Goal: Information Seeking & Learning: Learn about a topic

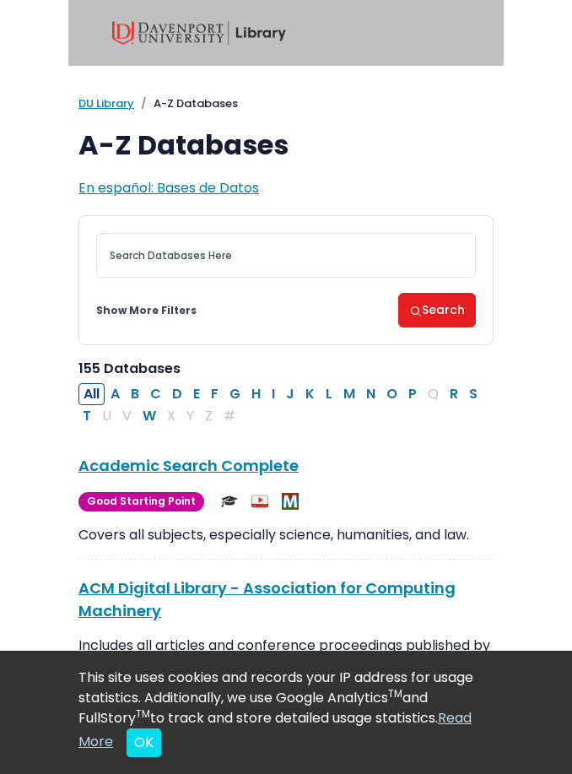
scroll to position [35, 0]
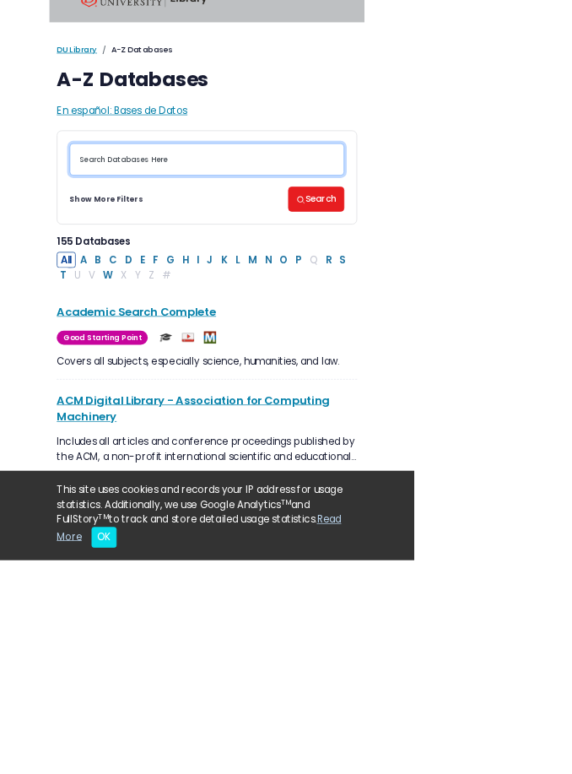
click at [239, 230] on input "Search database by title or keyword" at bounding box center [286, 220] width 380 height 45
type input "Negligence in healthcare"
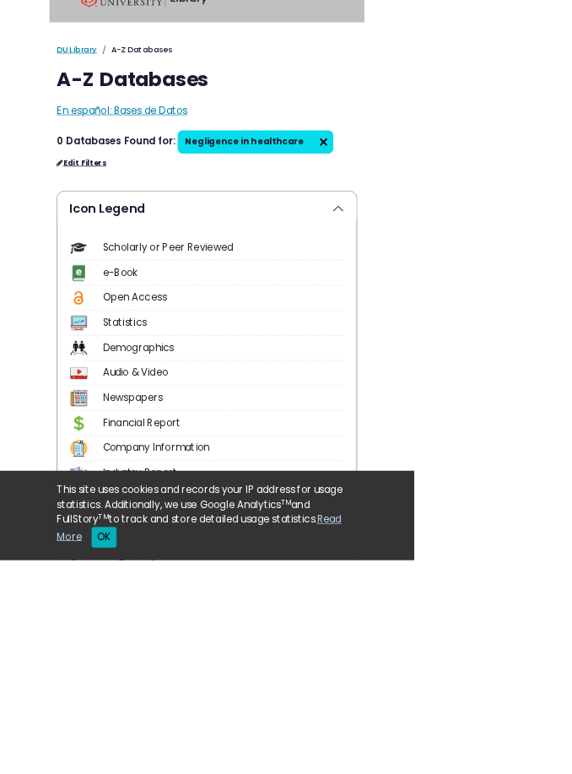
click at [161, 757] on button "OK" at bounding box center [144, 742] width 35 height 29
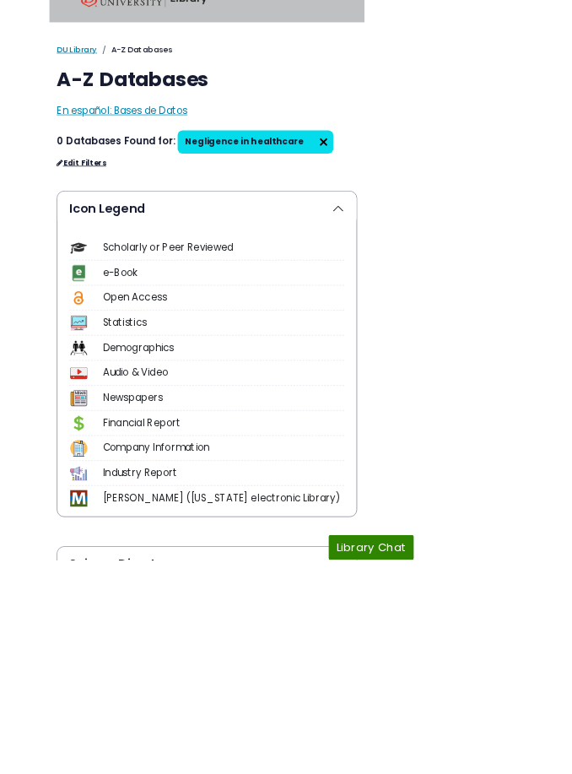
click at [434, 190] on img at bounding box center [447, 196] width 27 height 27
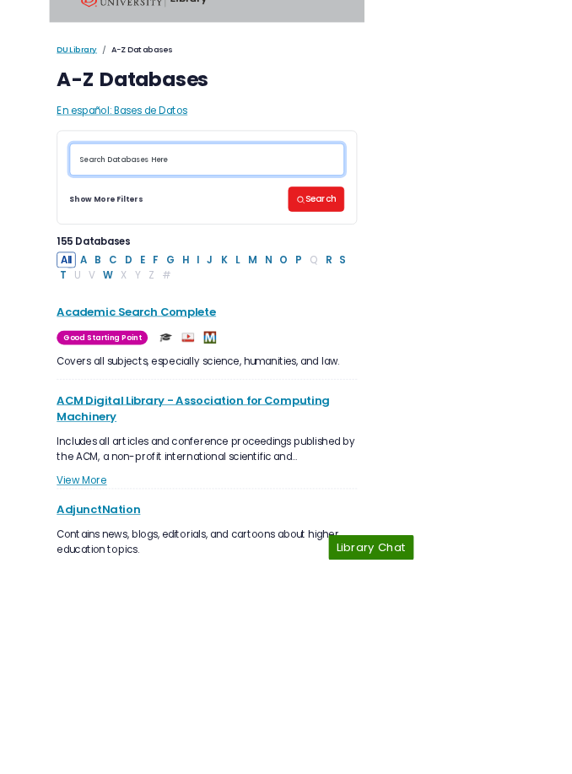
click at [392, 214] on input "Search database by title or keyword" at bounding box center [286, 220] width 380 height 45
type input "Negligence"
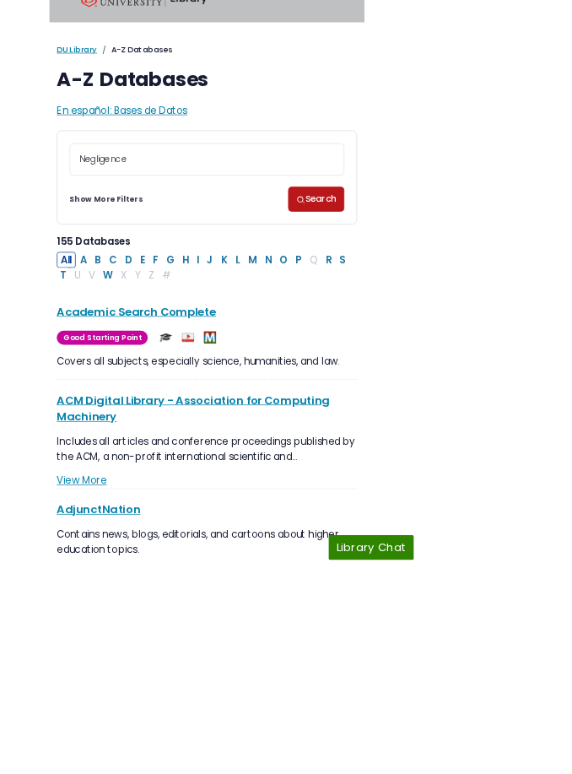
click at [463, 271] on button "Search" at bounding box center [437, 275] width 78 height 35
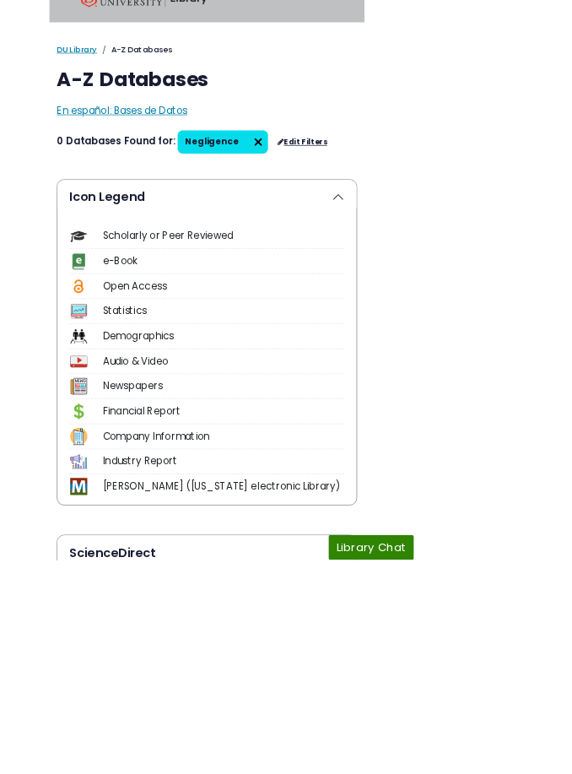
click at [346, 201] on img at bounding box center [356, 196] width 27 height 27
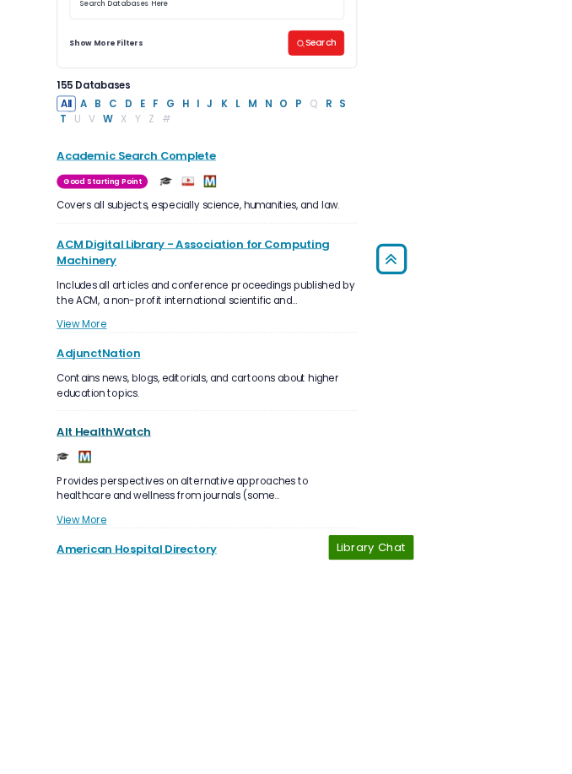
scroll to position [251, 0]
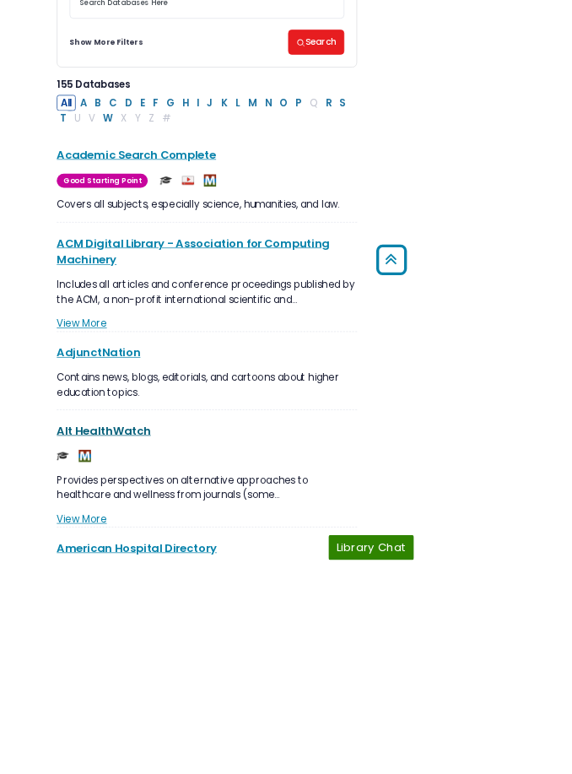
click at [165, 587] on link "Alt HealthWatch This link opens in a new window" at bounding box center [143, 595] width 130 height 21
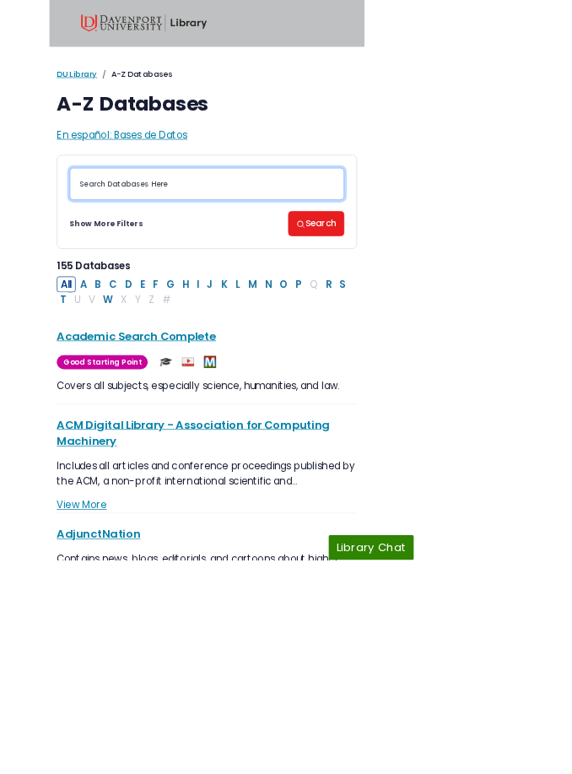
click at [406, 255] on input "Search database by title or keyword" at bounding box center [286, 254] width 380 height 45
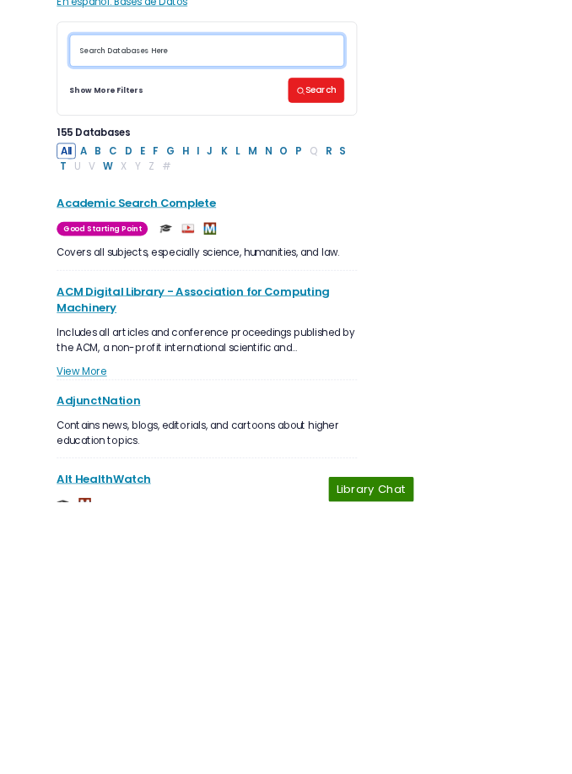
scroll to position [106, 0]
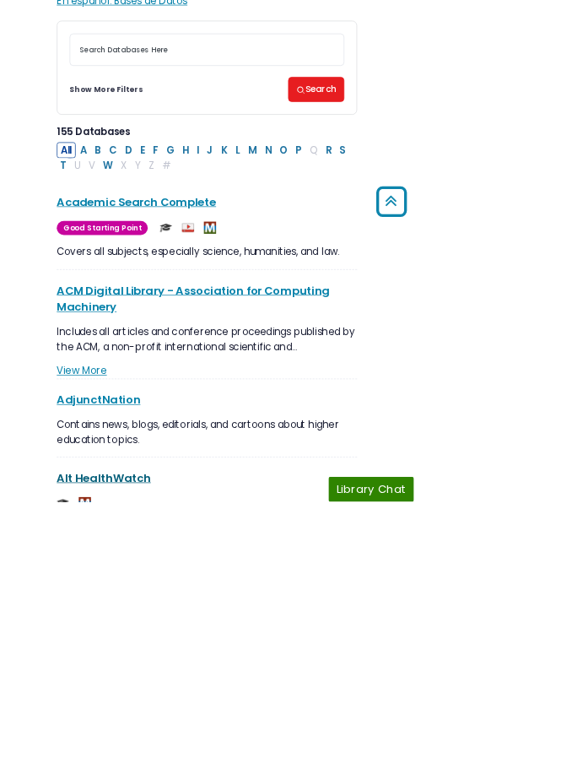
click at [182, 730] on link "Alt HealthWatch This link opens in a new window" at bounding box center [143, 740] width 130 height 21
